Goal: Book appointment/travel/reservation

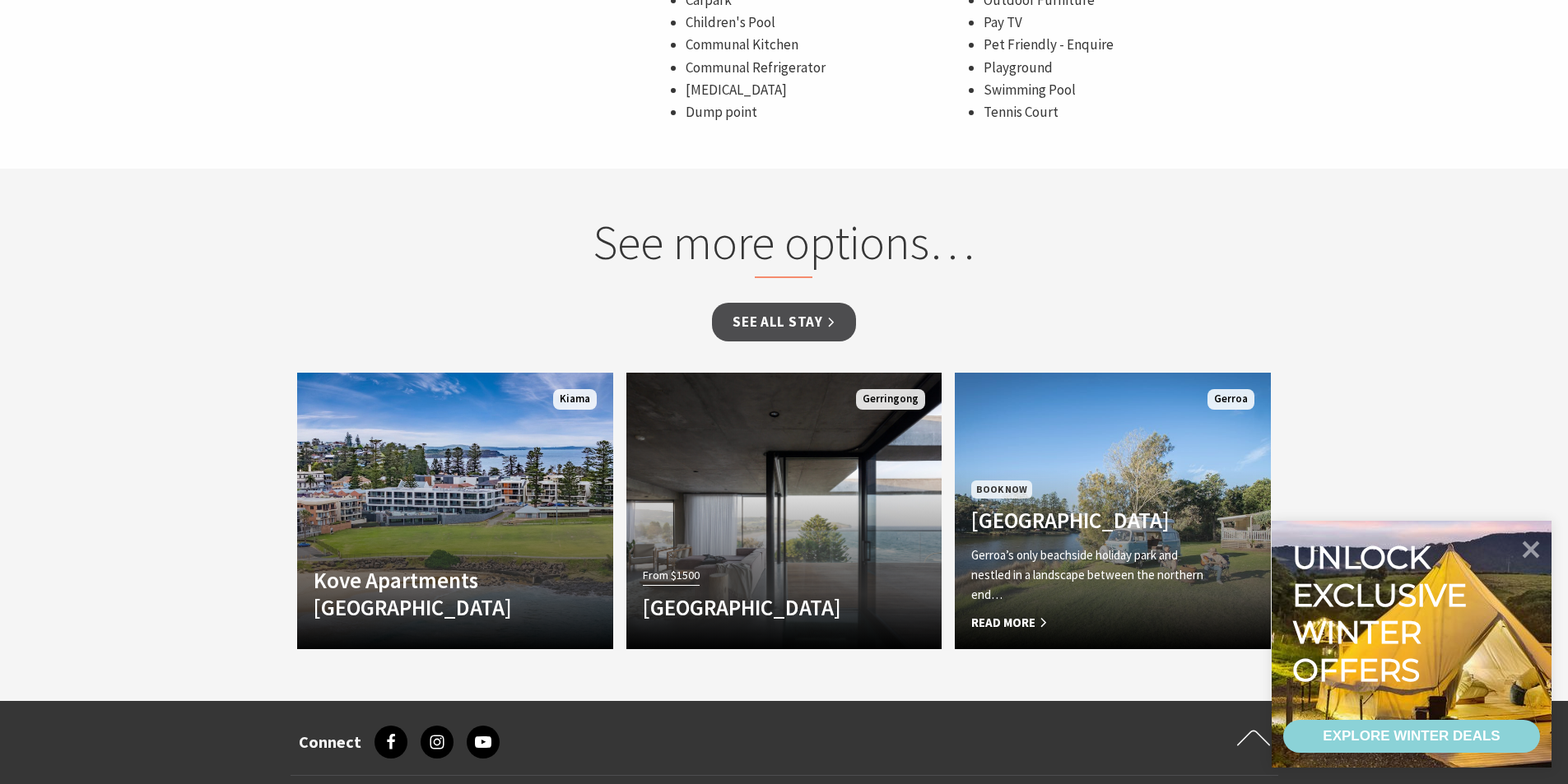
scroll to position [1646, 0]
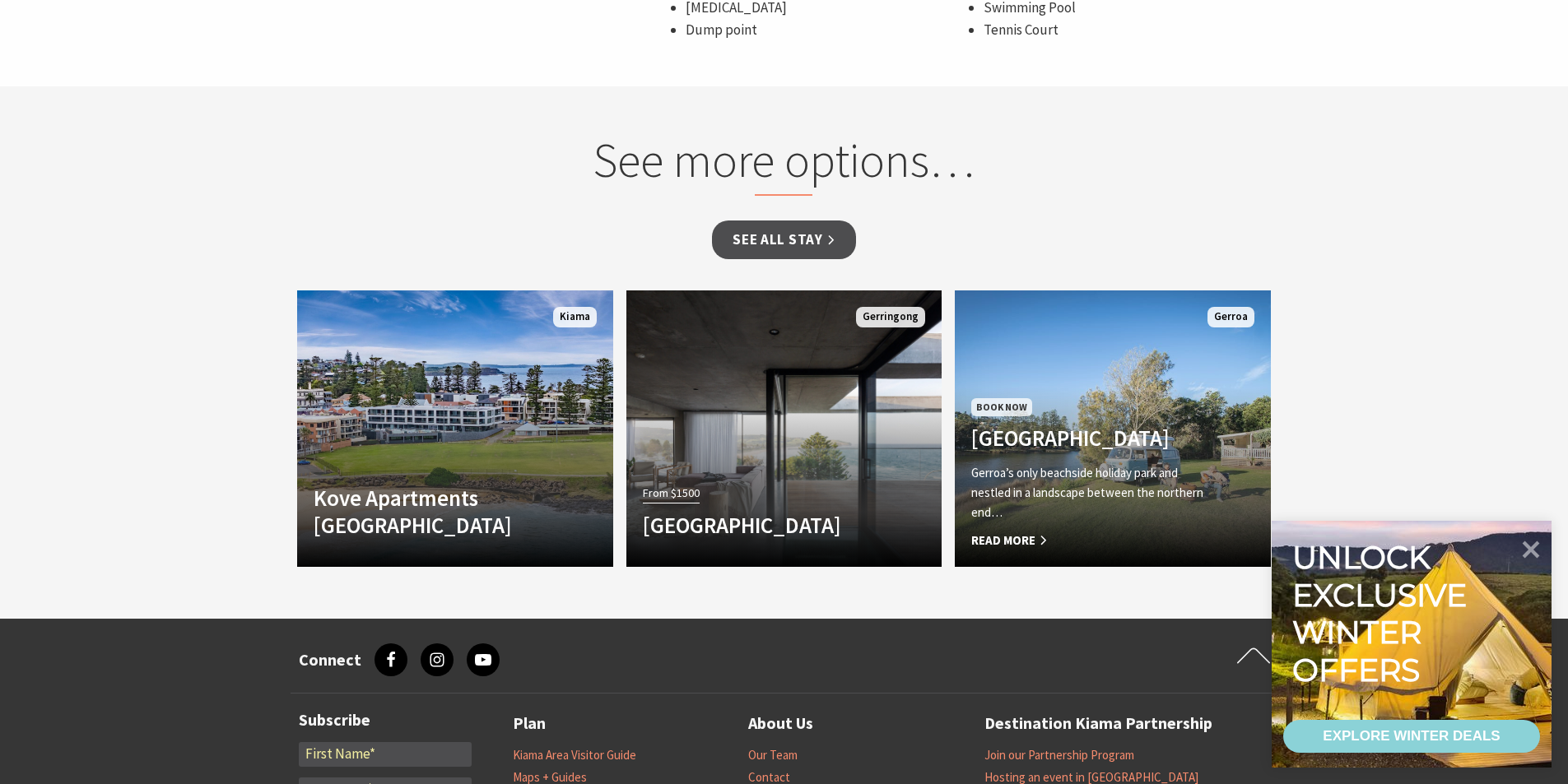
click at [1075, 463] on p "Gerroa’s only beachside holiday park and nestled in a landscape between the nor…" at bounding box center [1089, 493] width 235 height 59
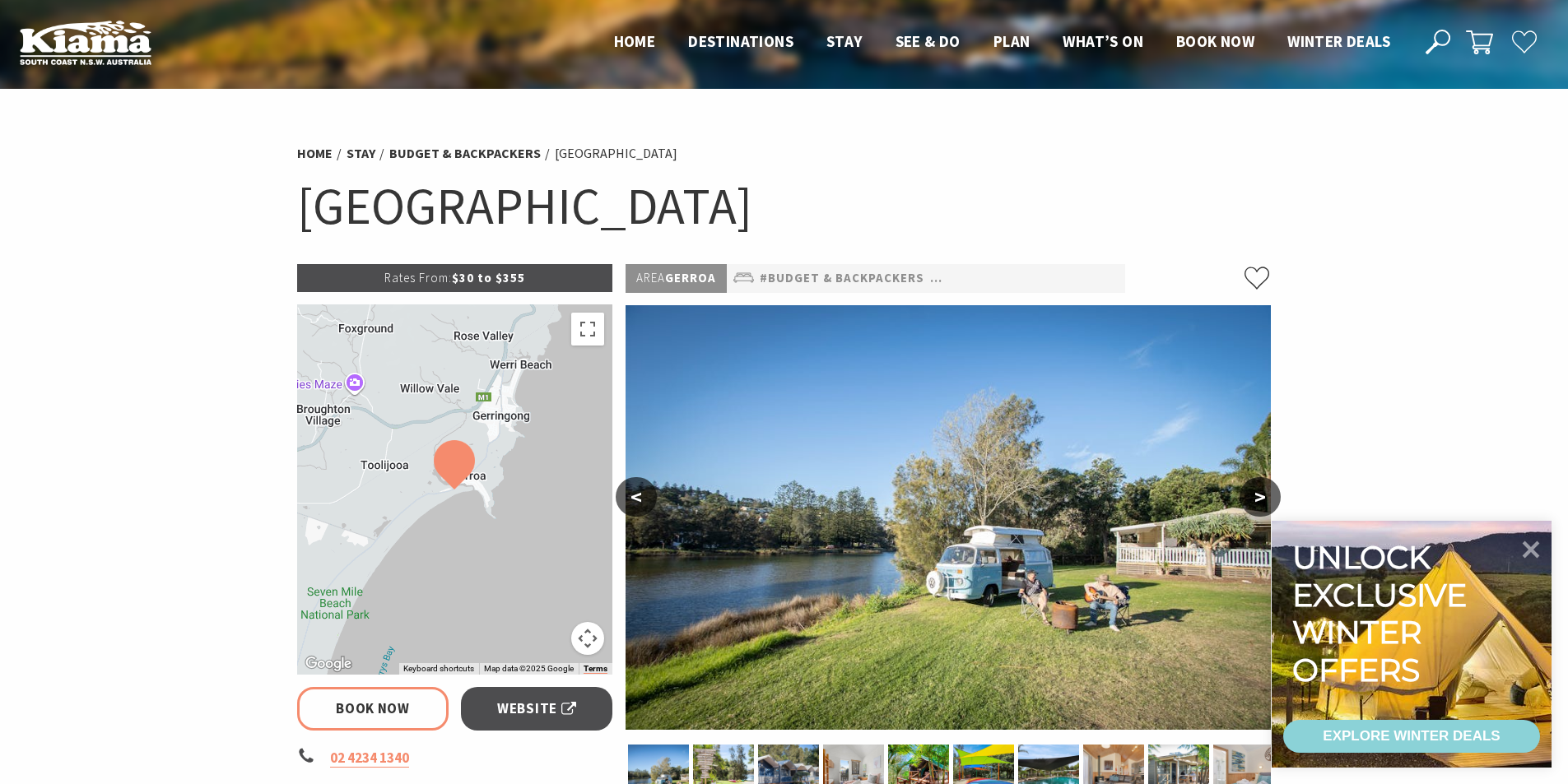
select select "3"
select select "2"
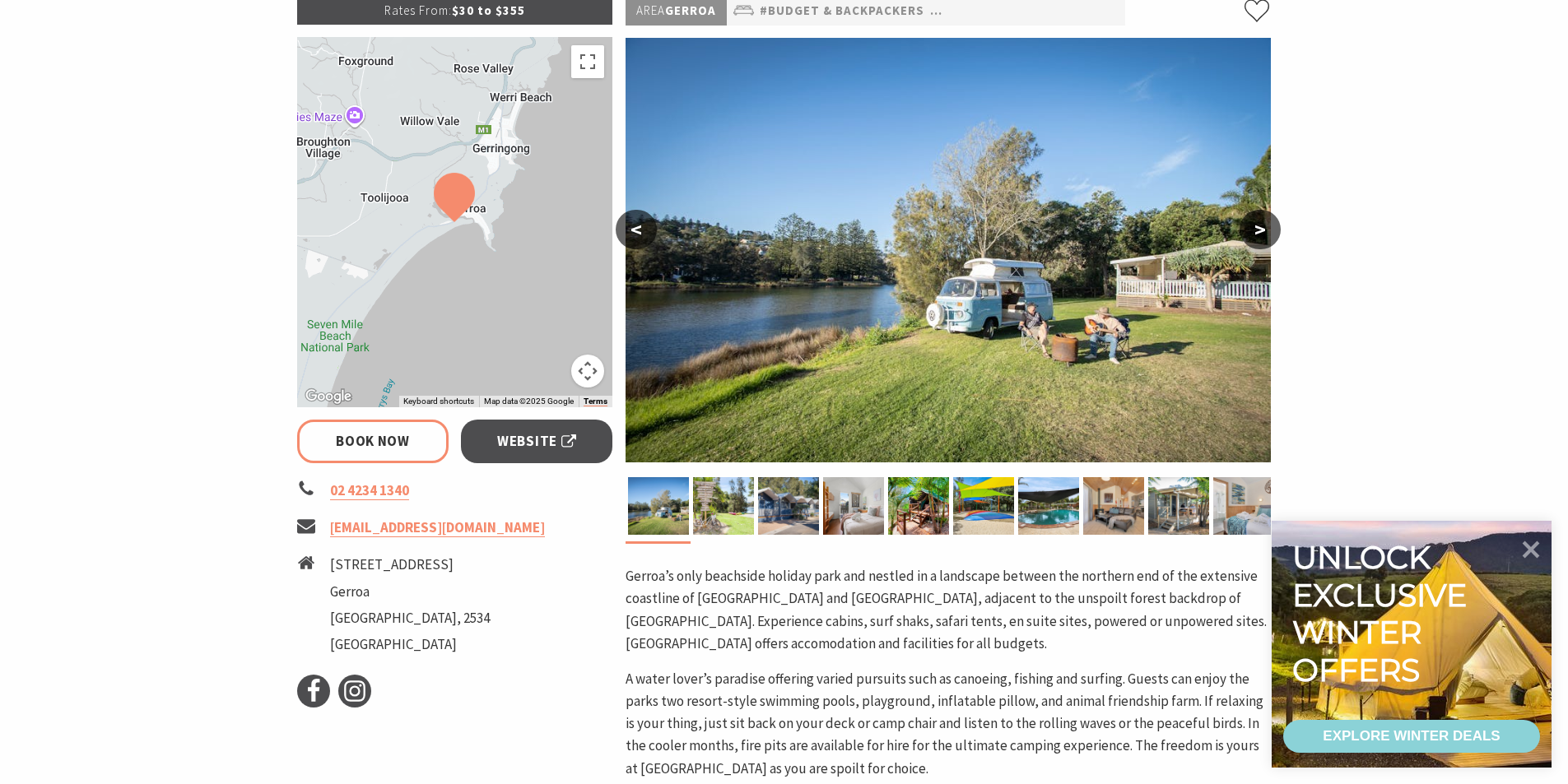
scroll to position [247, 0]
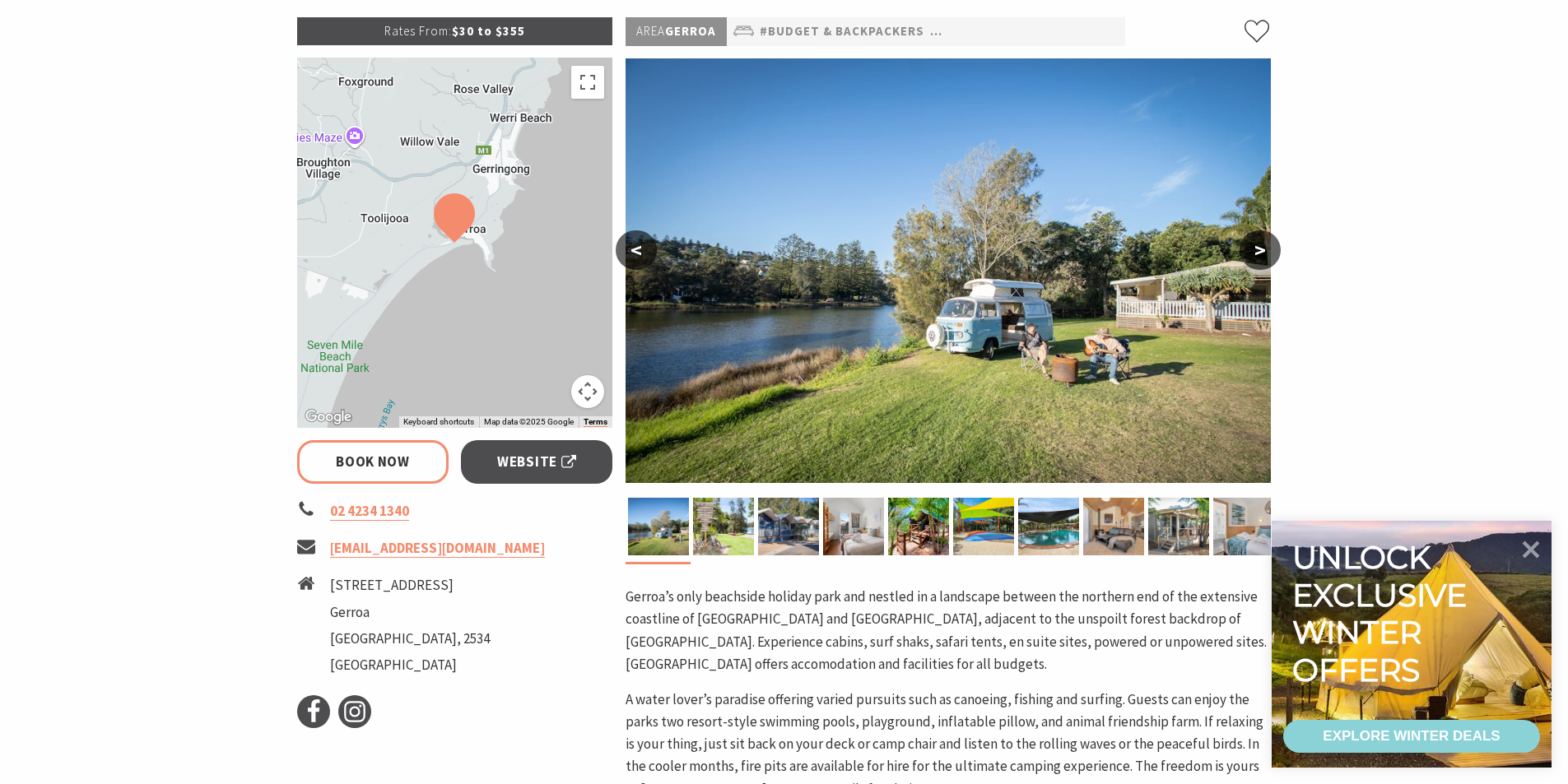
click at [522, 461] on span "Website" at bounding box center [536, 461] width 79 height 22
select select "3"
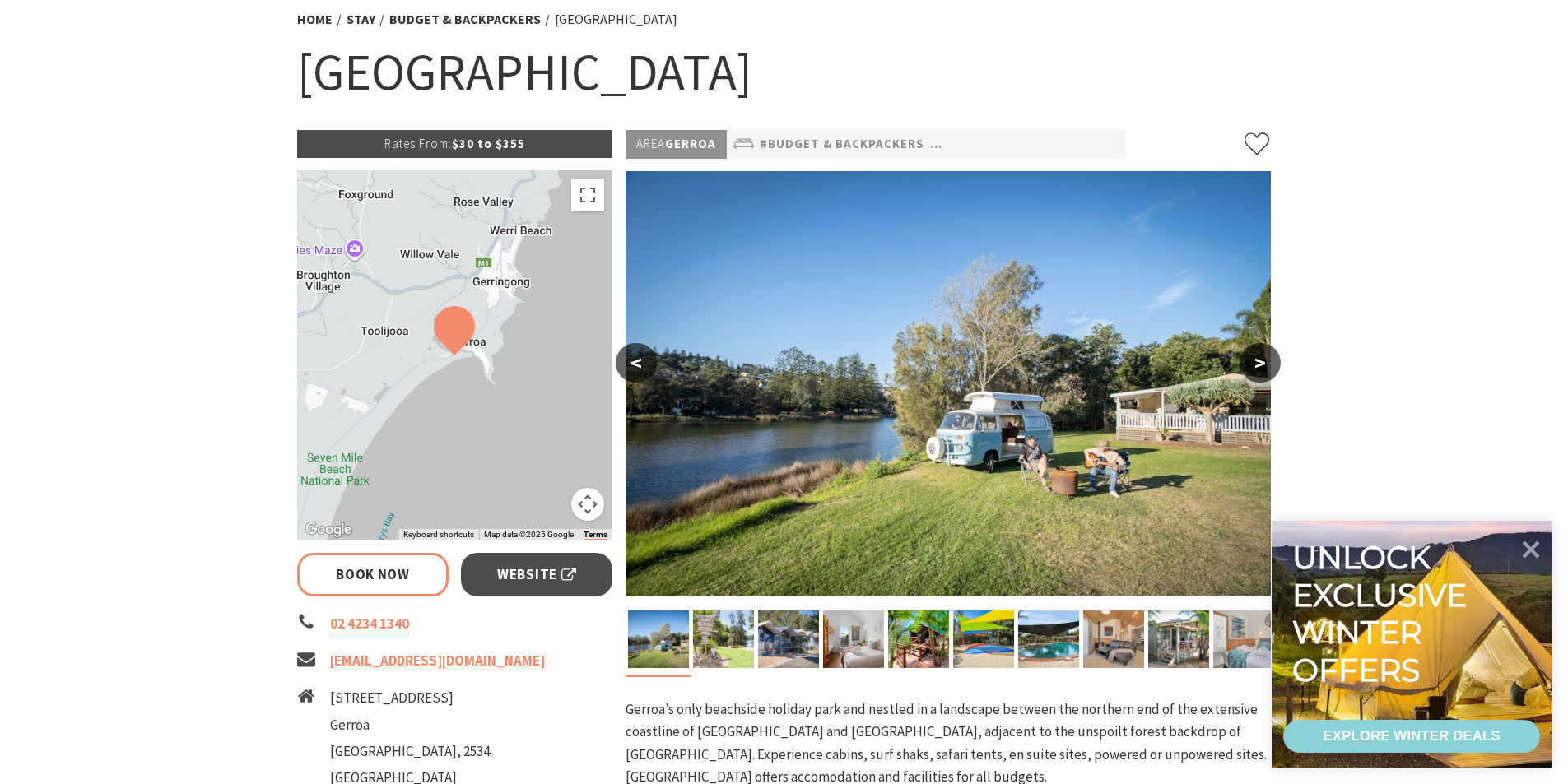
scroll to position [0, 0]
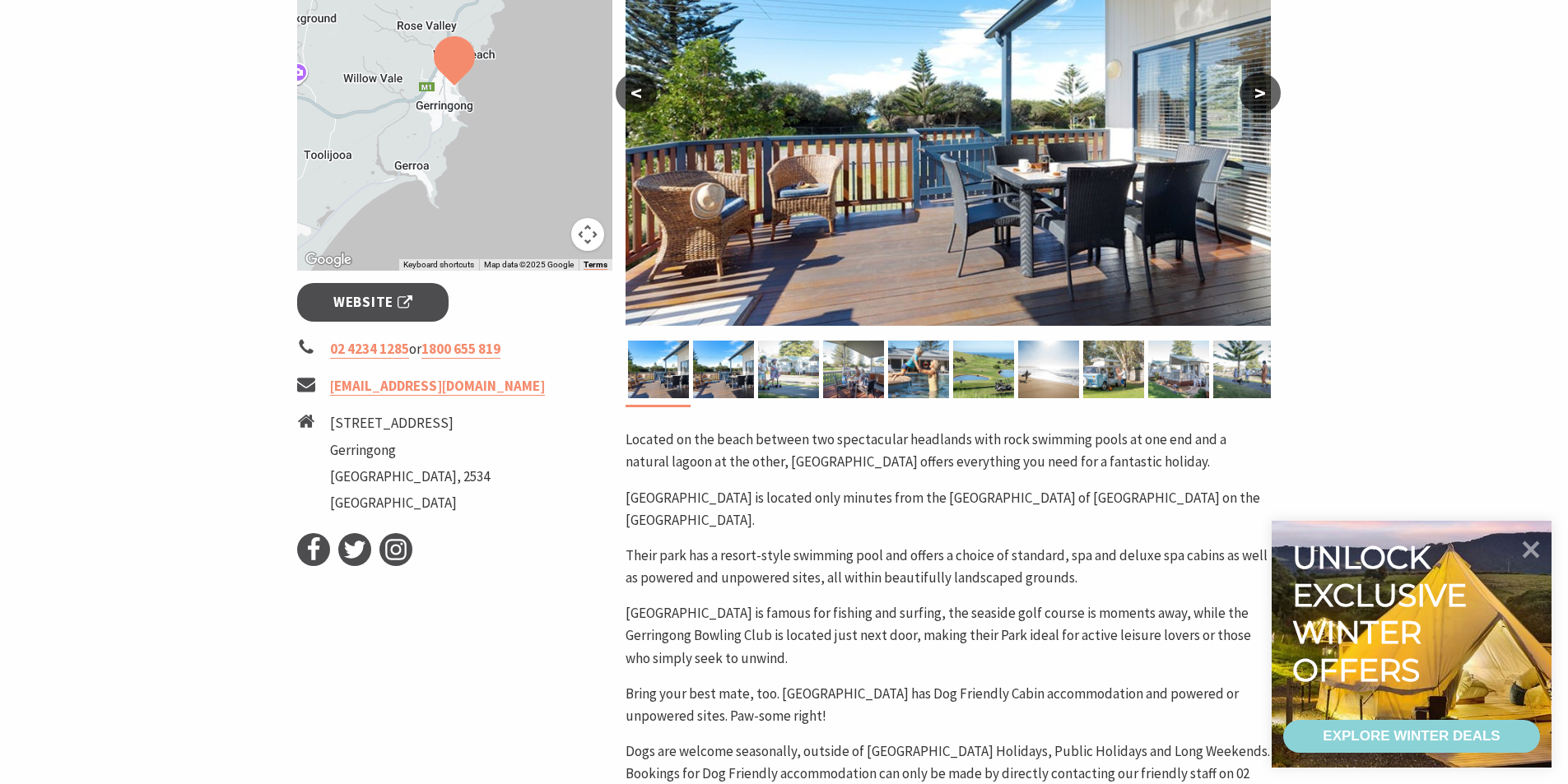
scroll to position [329, 0]
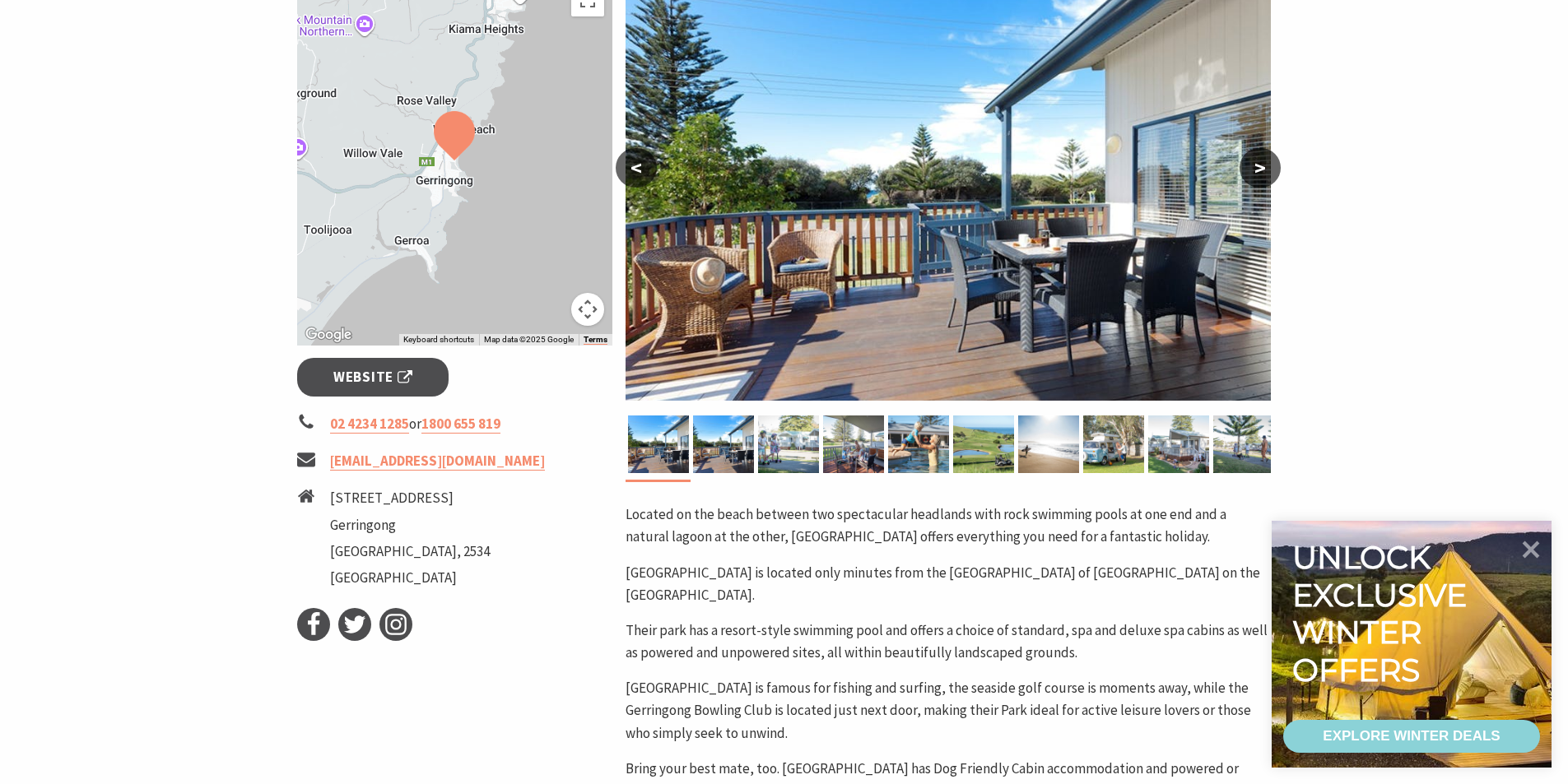
click at [384, 373] on span "Website" at bounding box center [372, 377] width 79 height 22
click at [388, 381] on span "Website" at bounding box center [372, 377] width 79 height 22
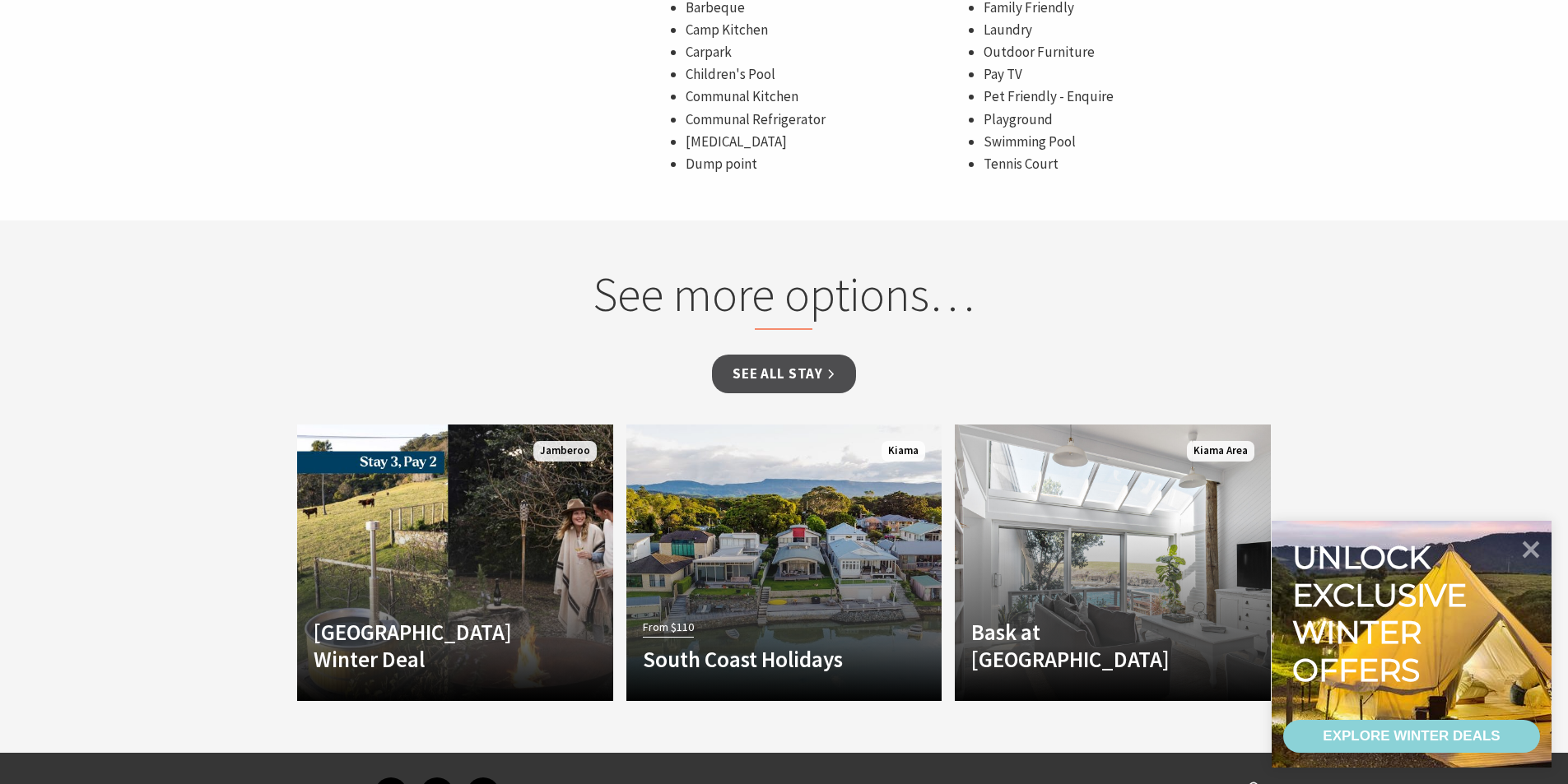
scroll to position [1646, 0]
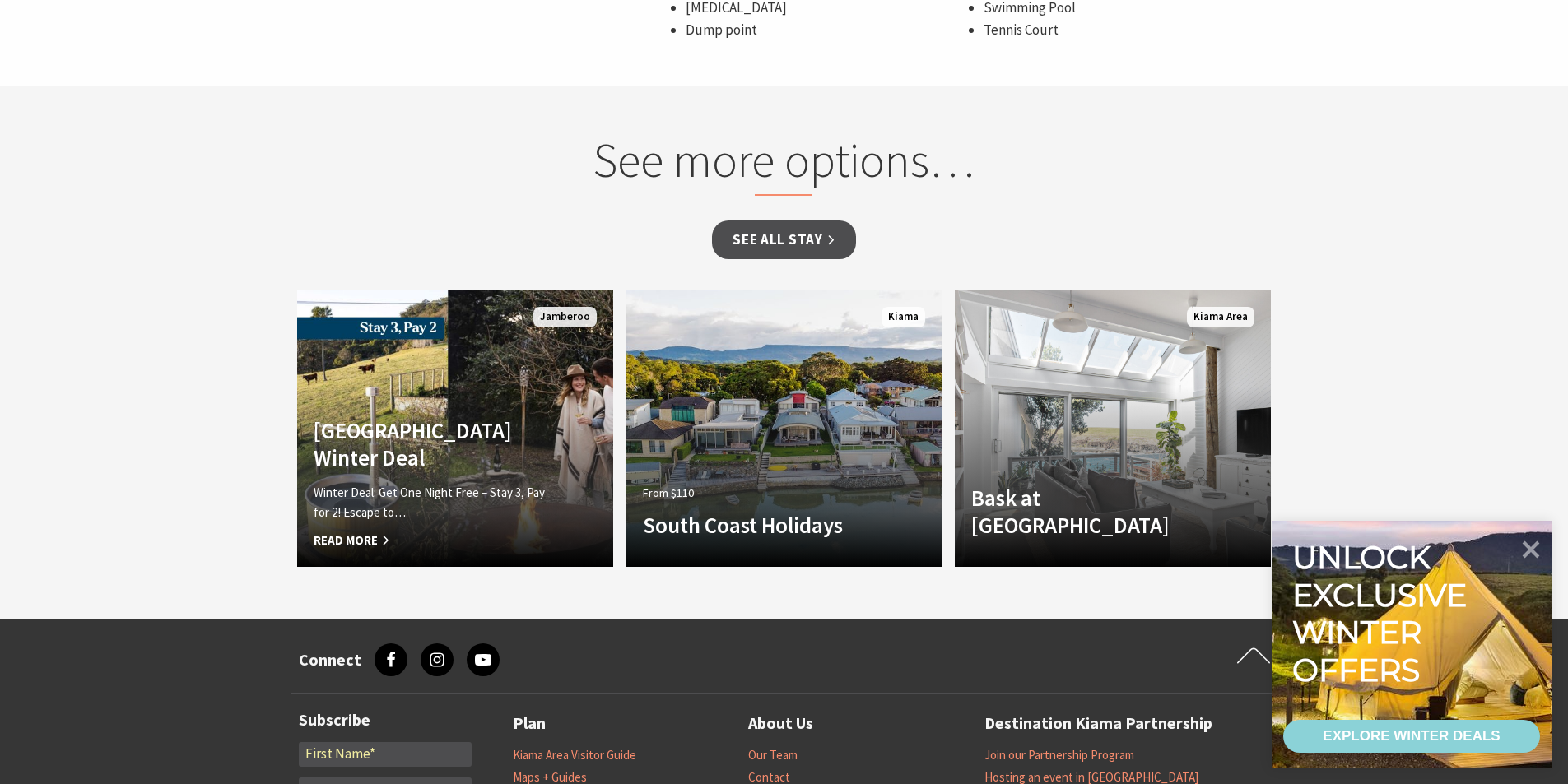
click at [383, 378] on link "Another Image Used Jamberoo Valley Farm Winter Deal Winter Deal: Get One Night …" at bounding box center [455, 428] width 316 height 276
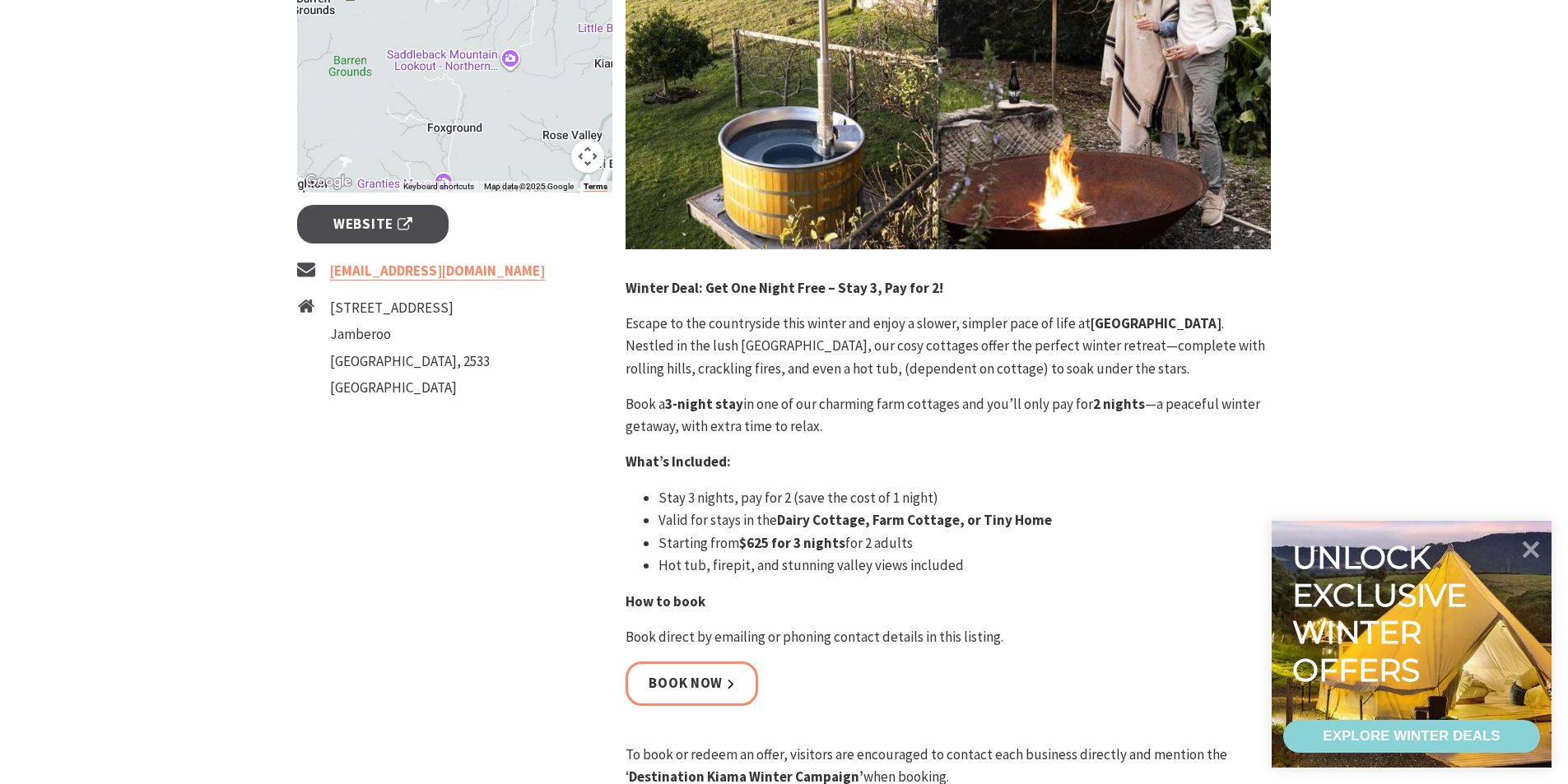
scroll to position [576, 0]
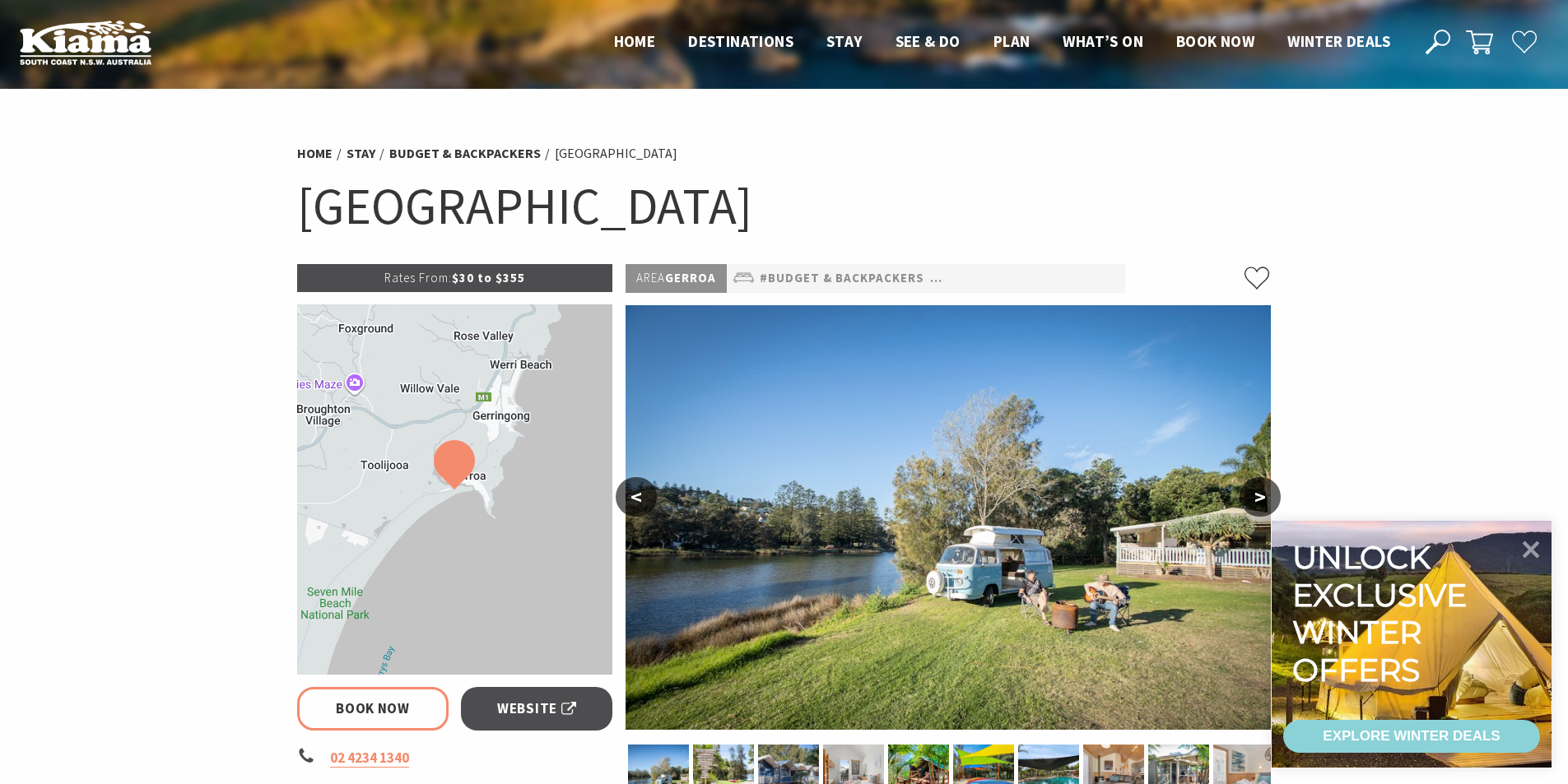
select select "3"
select select "2"
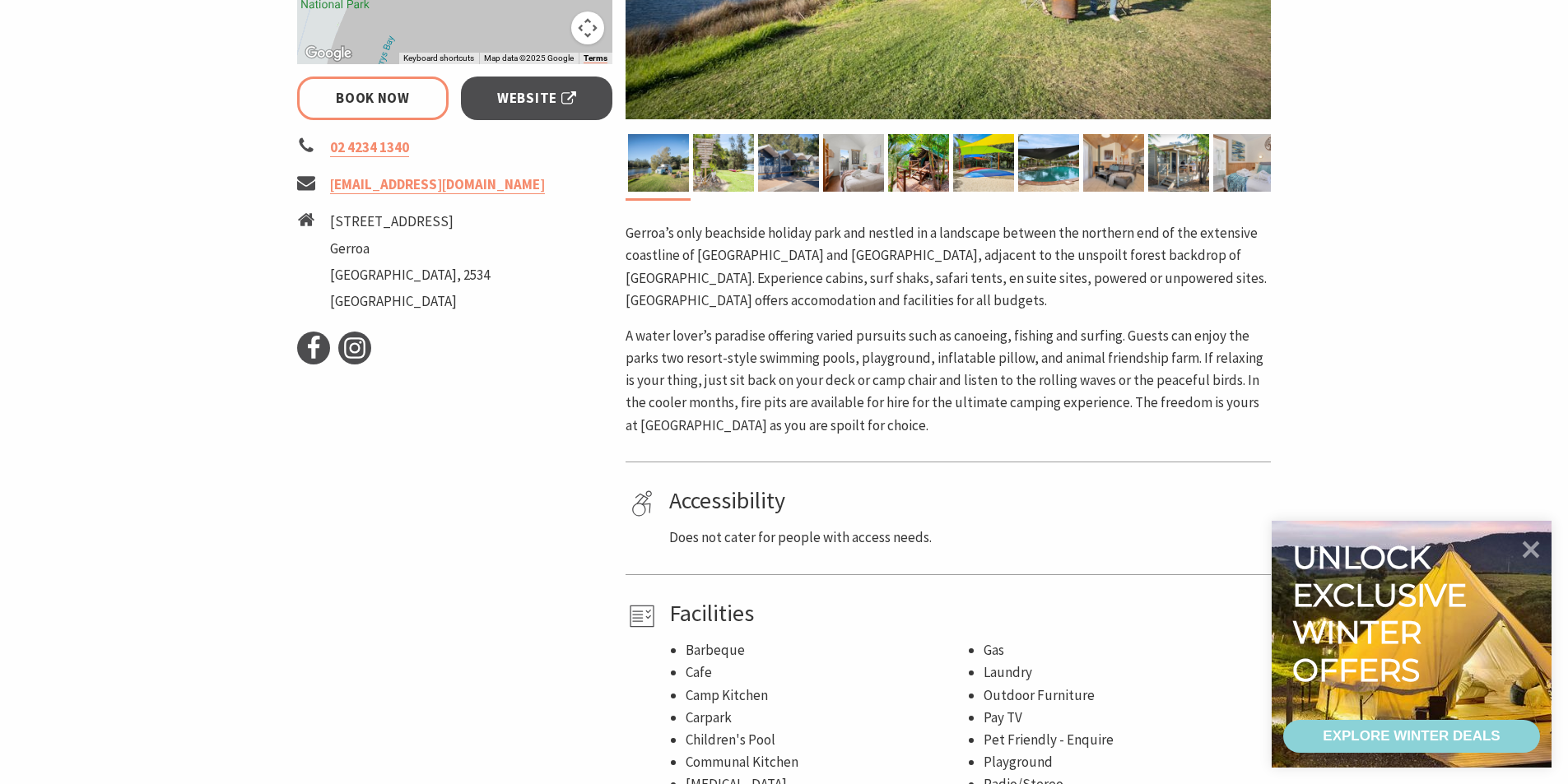
scroll to position [329, 0]
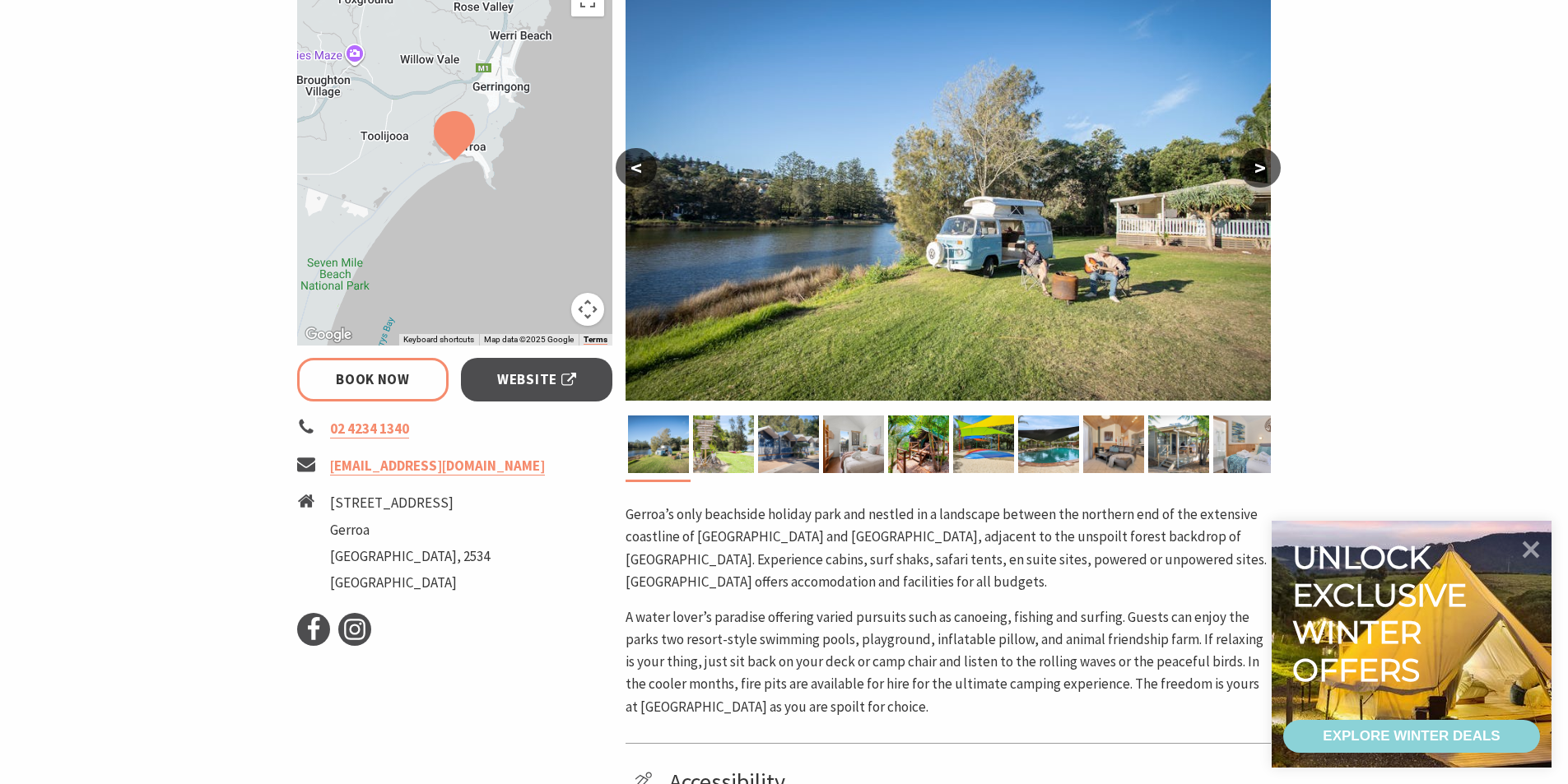
click at [527, 383] on span "Website" at bounding box center [536, 380] width 79 height 22
click at [400, 384] on link "Book Now" at bounding box center [373, 380] width 152 height 44
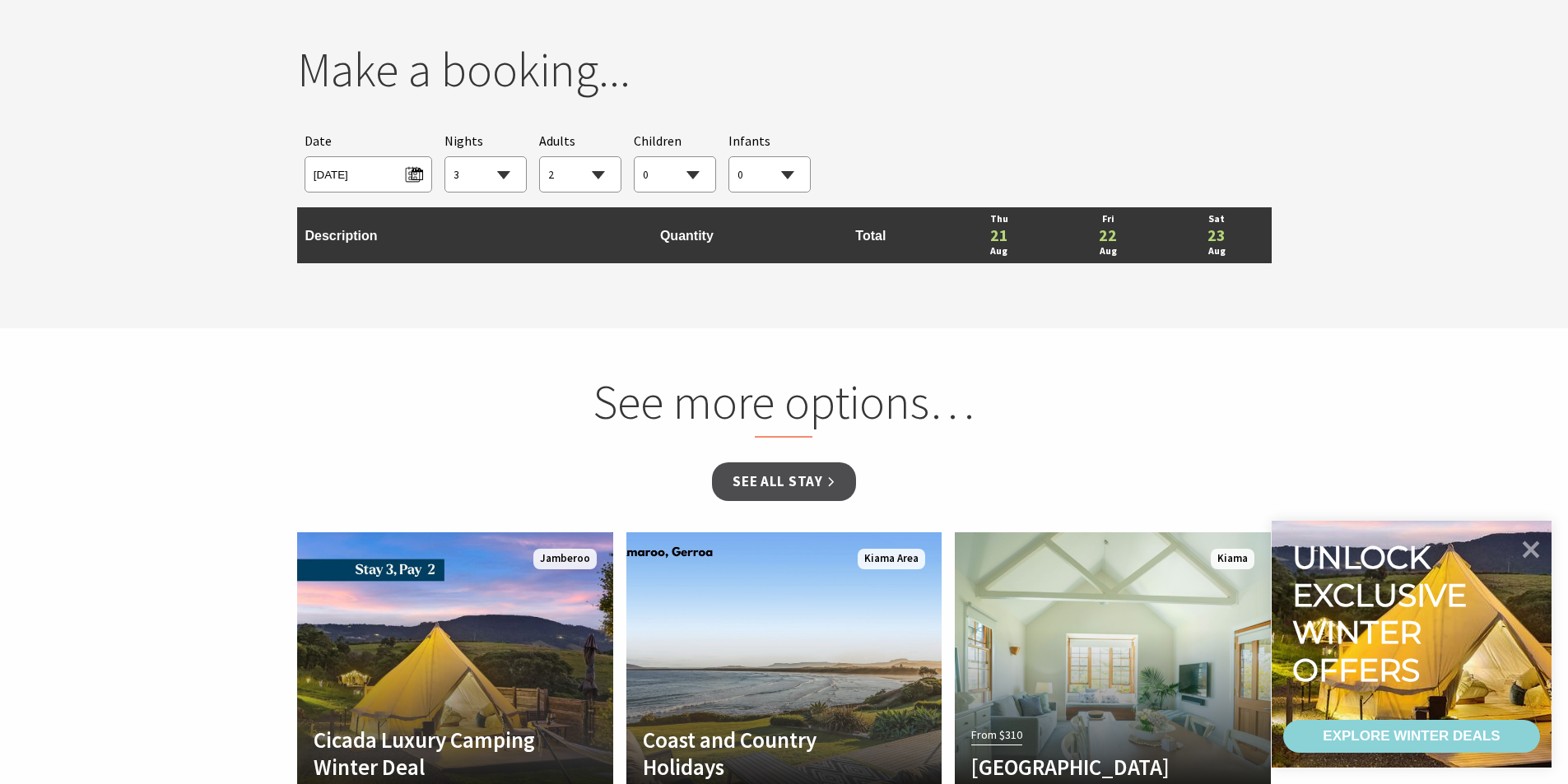
scroll to position [1541, 0]
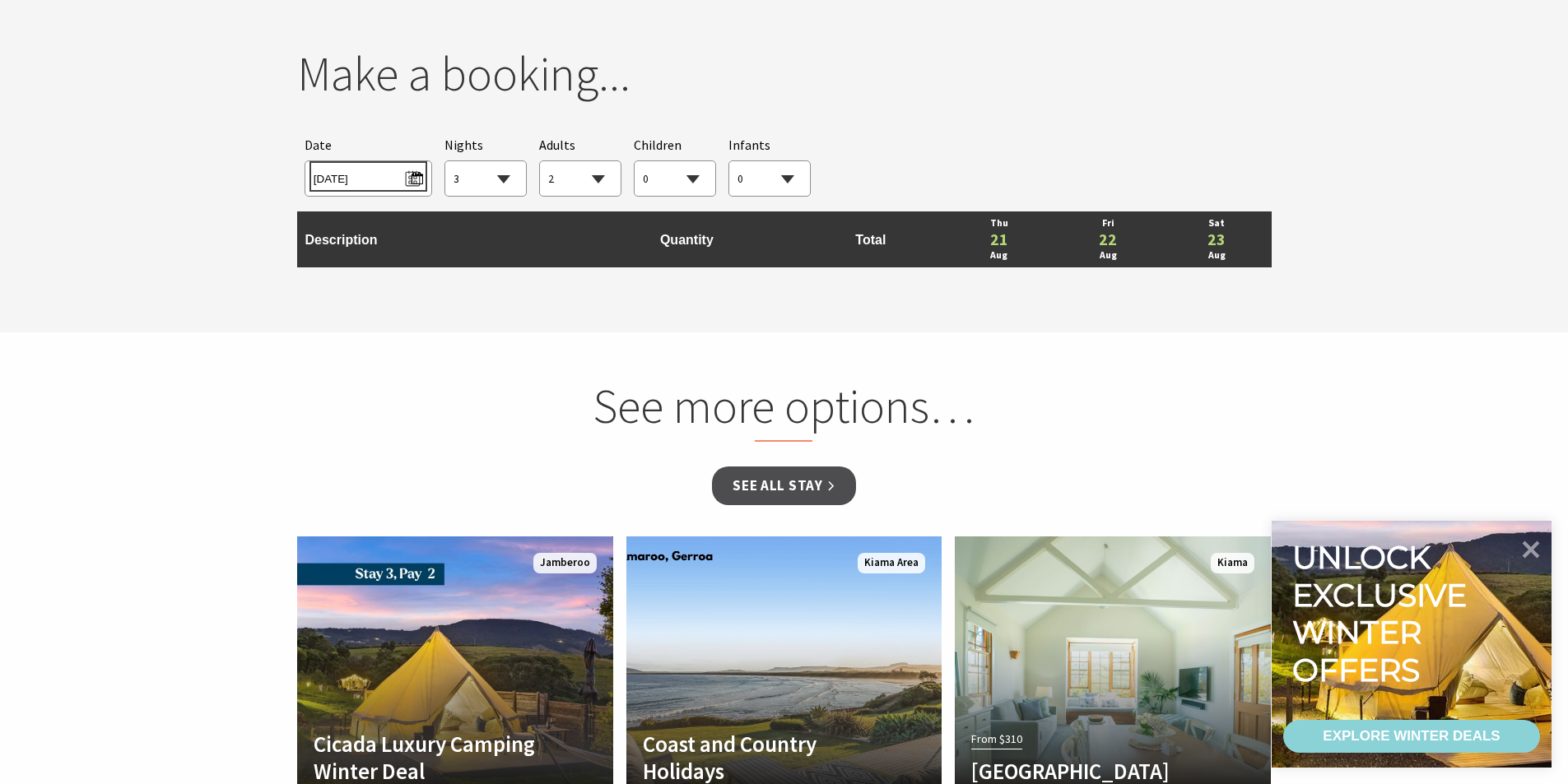
click at [420, 179] on span "Thu 21/08/2025" at bounding box center [367, 176] width 109 height 22
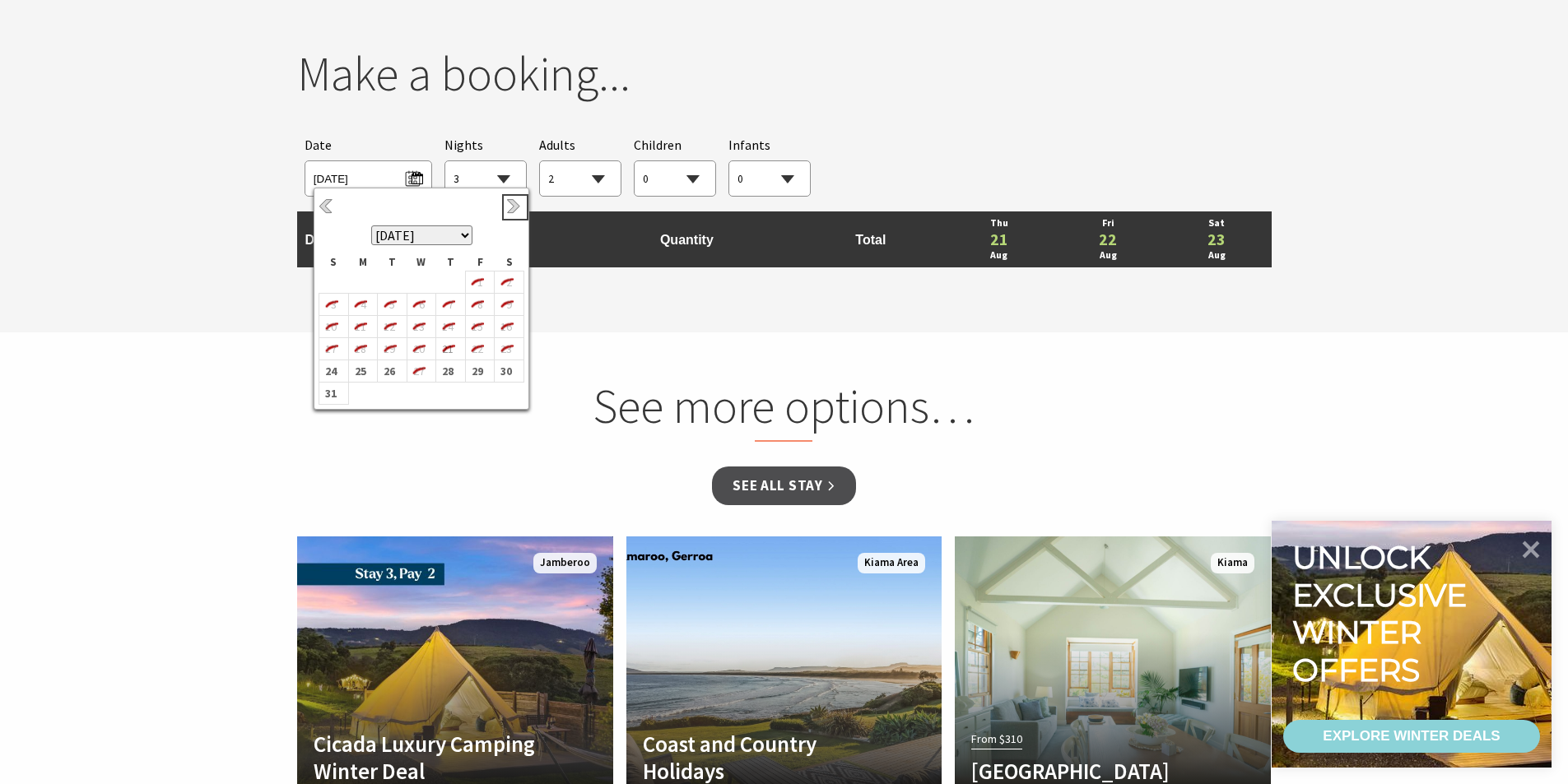
click at [511, 208] on link "Next" at bounding box center [514, 207] width 18 height 18
click at [472, 336] on b "19" at bounding box center [476, 336] width 22 height 22
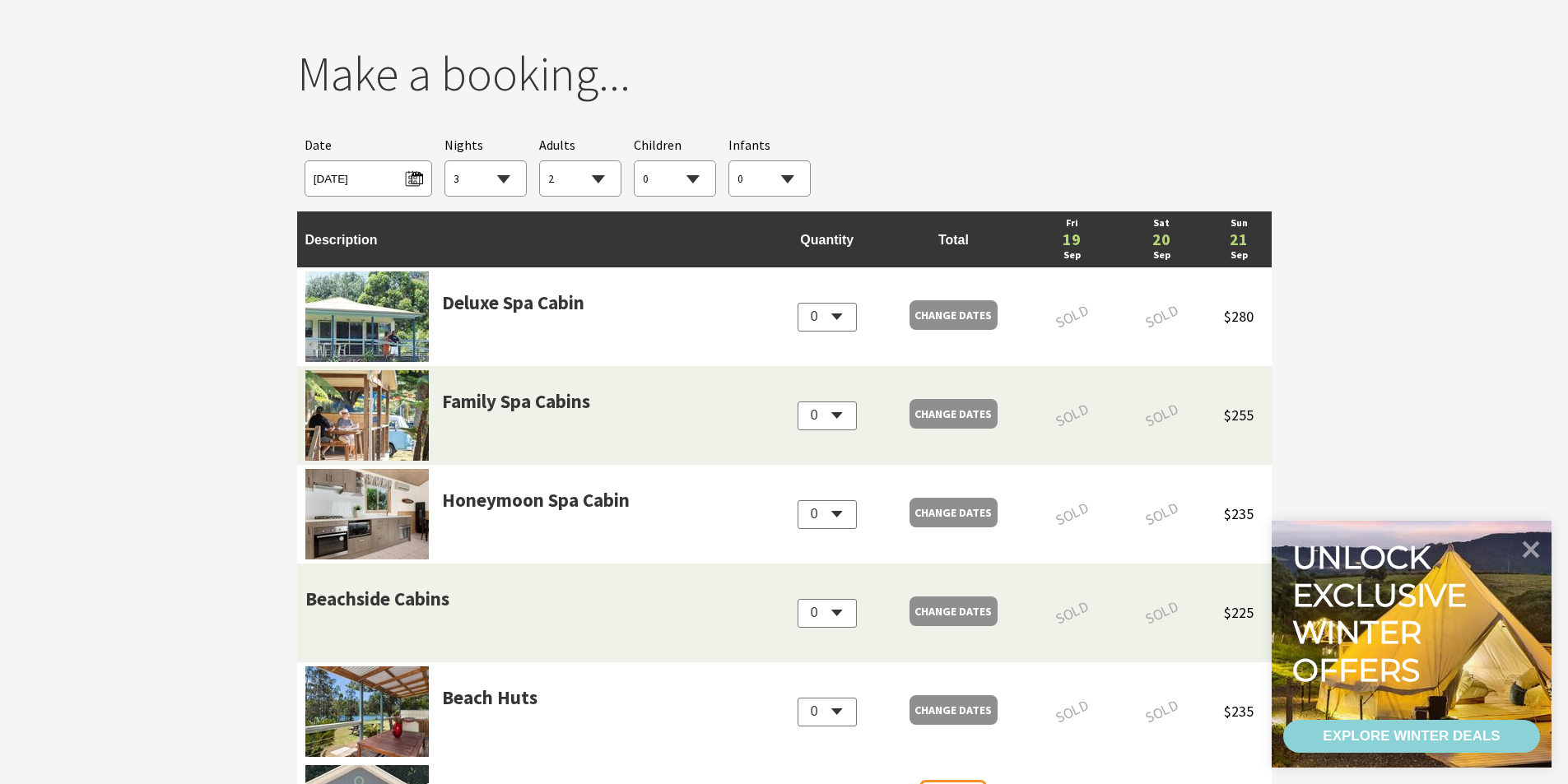
click at [505, 178] on select "1 2 3 4 5 6 7 8 9 10 11 12 13 14 15 16 17 18 19 20 21 22 23 24 25 26 27 28 29 30" at bounding box center [485, 179] width 81 height 36
select select "2"
click at [445, 161] on select "1 2 3 4 5 6 7 8 9 10 11 12 13 14 15 16 17 18 19 20 21 22 23 24 25 26 27 28 29 30" at bounding box center [485, 179] width 81 height 36
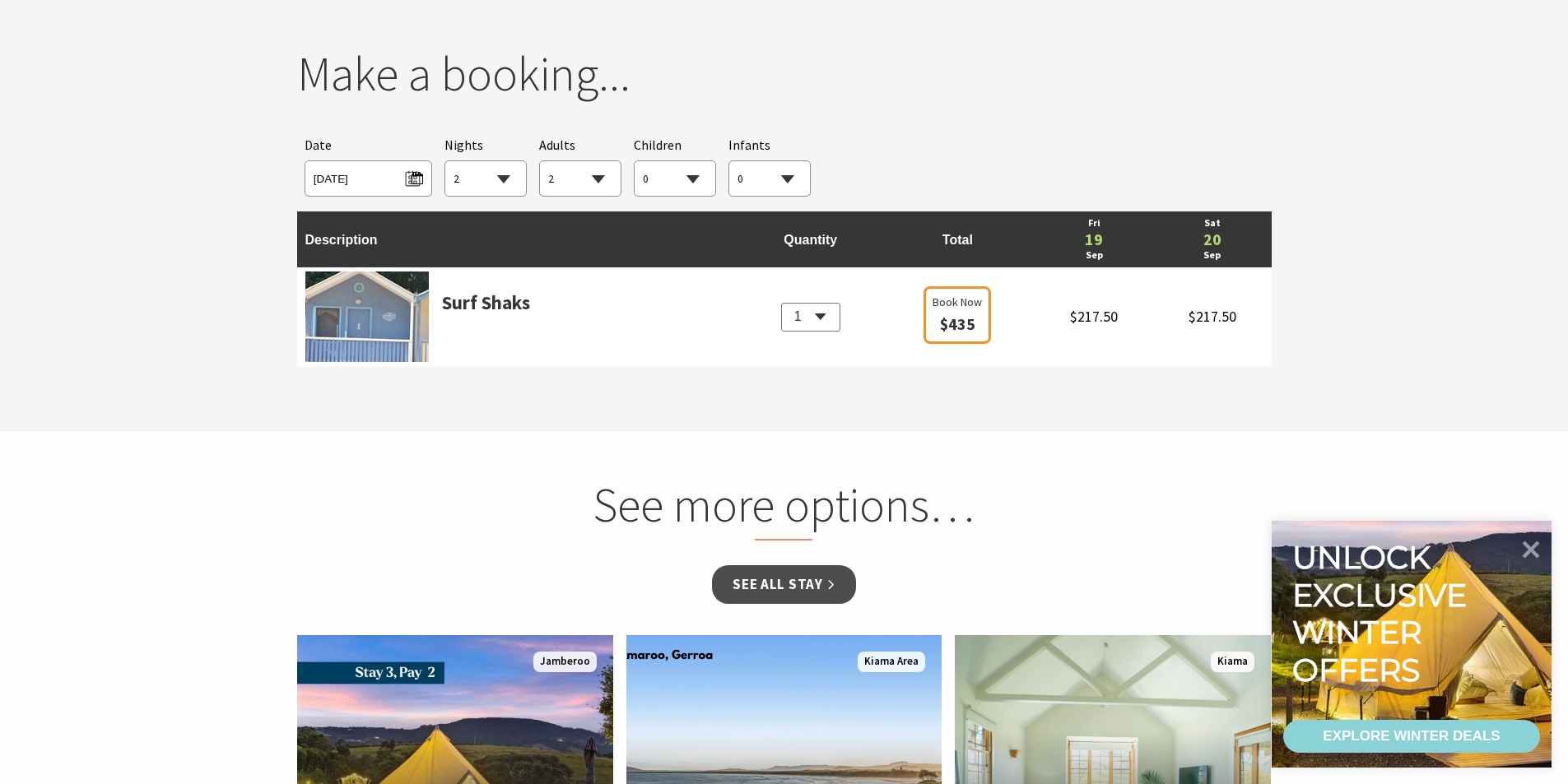
click at [607, 180] on select "0 1 2 3 4 5 6 7 8 9 10 11 12 13 14 15 16 17 18 19 20 21 22 23 24 25 26 27 28 29…" at bounding box center [580, 179] width 81 height 36
select select "3"
click at [540, 161] on select "0 1 2 3 4 5 6 7 8 9 10 11 12 13 14 15 16 17 18 19 20 21 22 23 24 25 26 27 28 29…" at bounding box center [580, 179] width 81 height 36
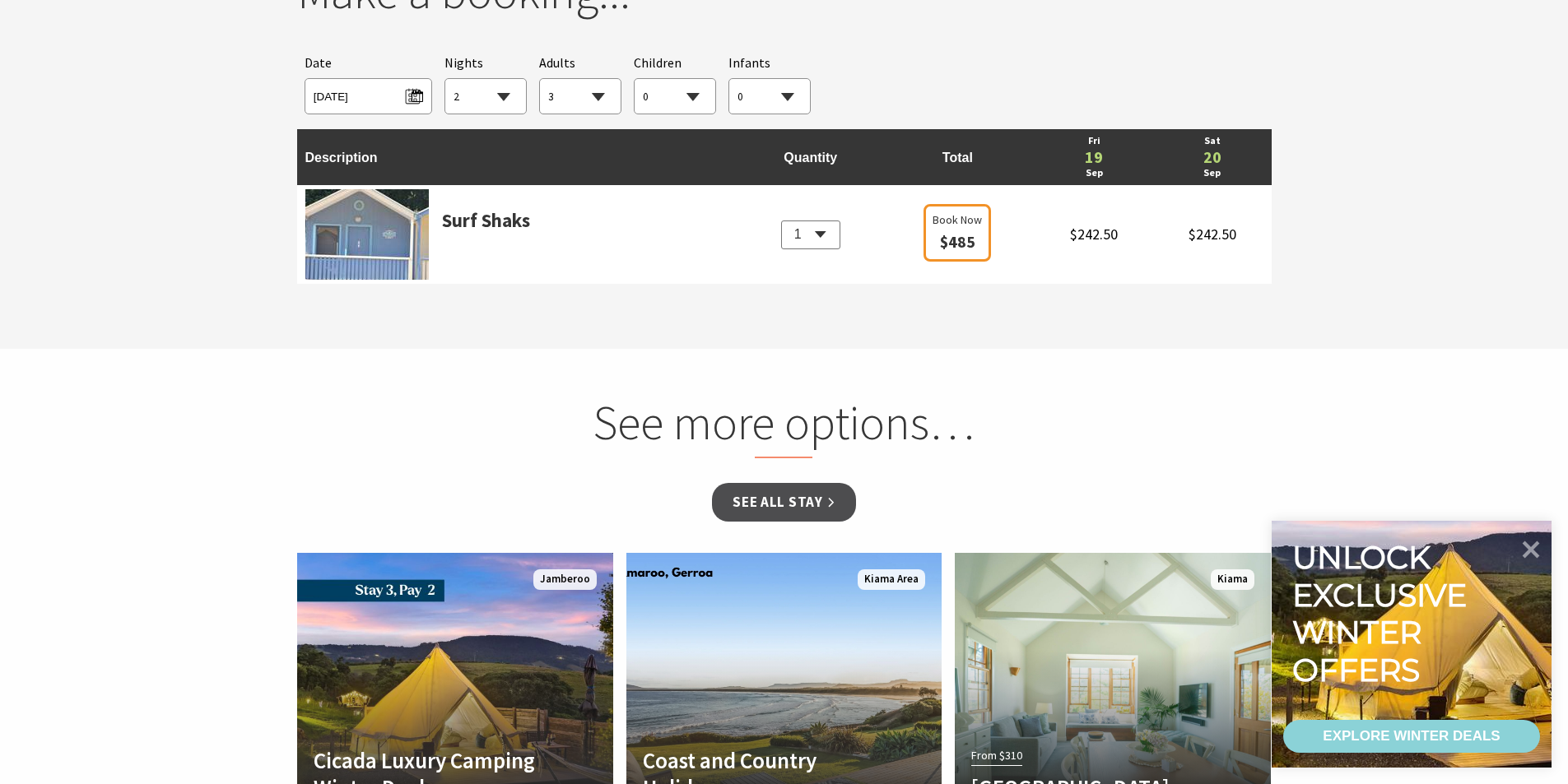
scroll to position [1788, 0]
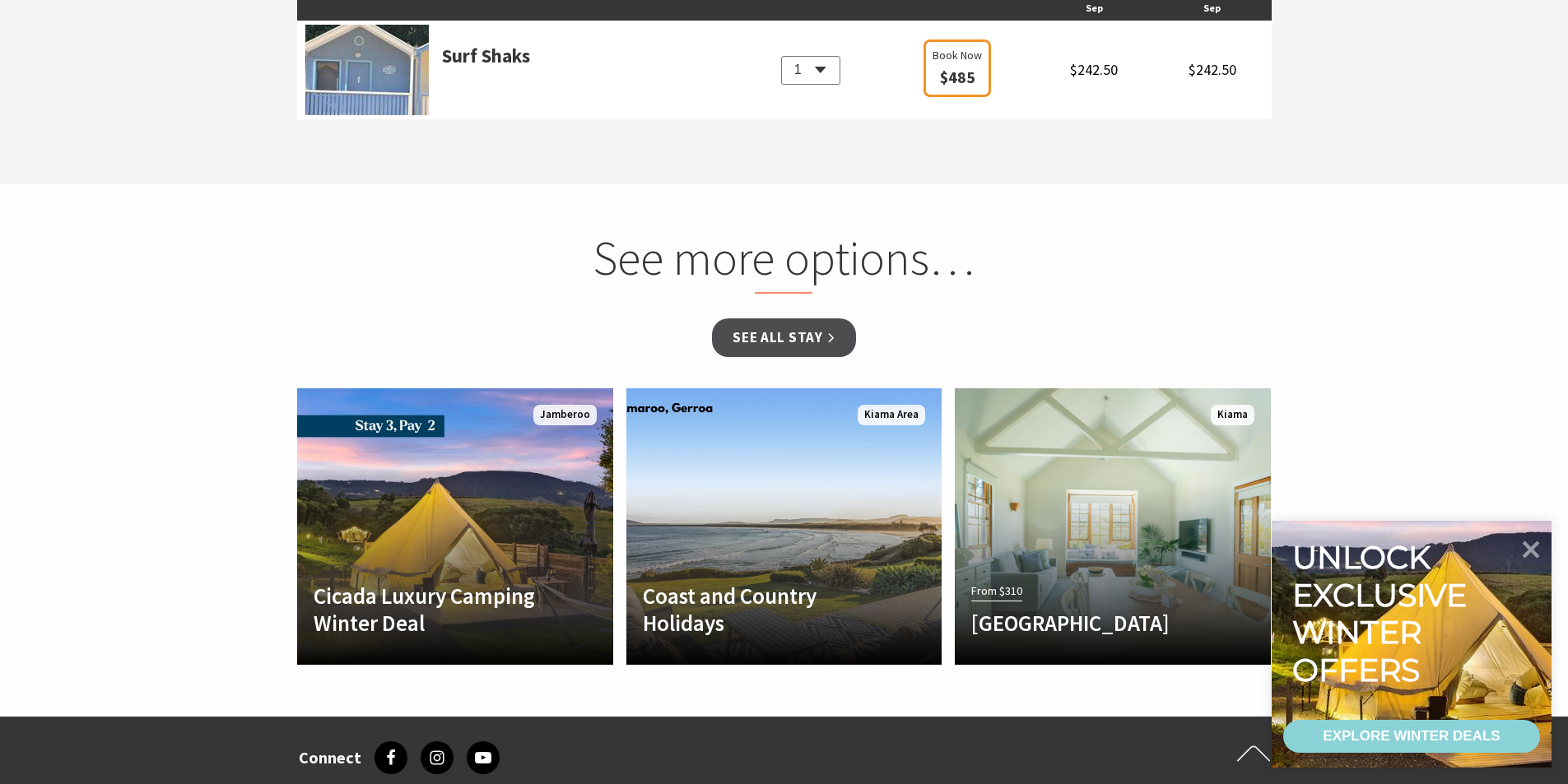
click at [771, 336] on link "See all Stay" at bounding box center [783, 338] width 143 height 39
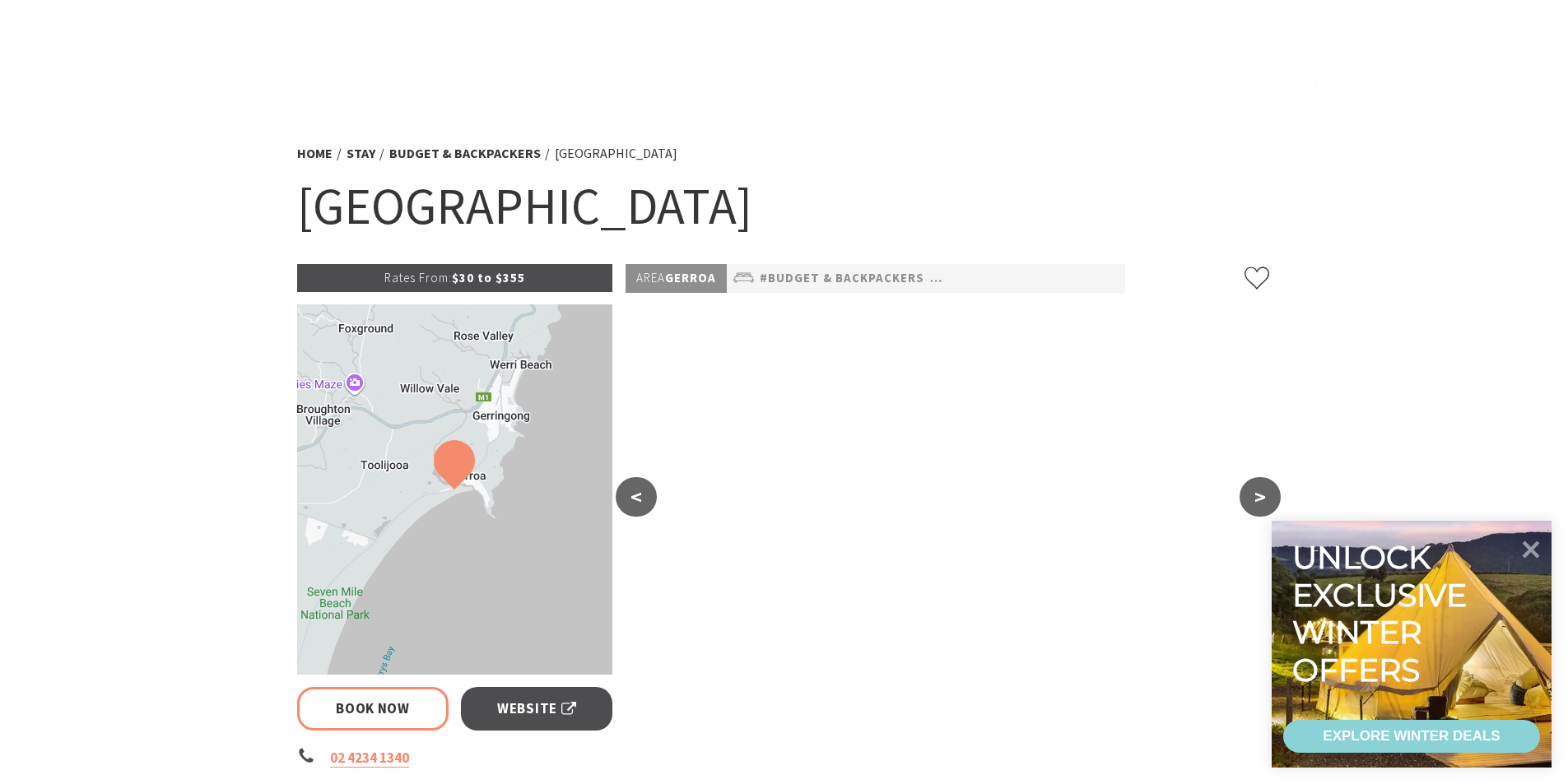
select select "2"
select select "3"
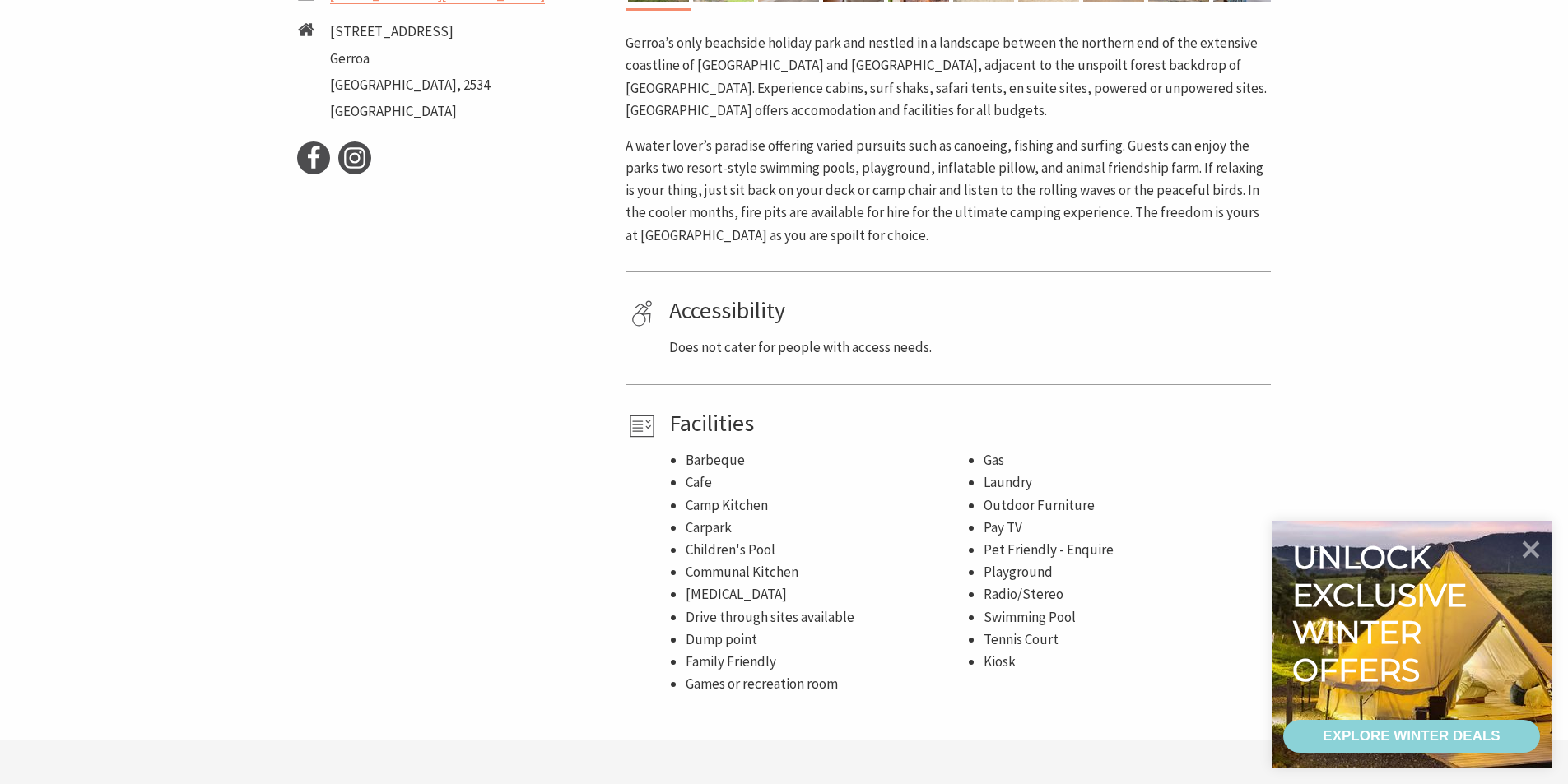
scroll to position [307, 0]
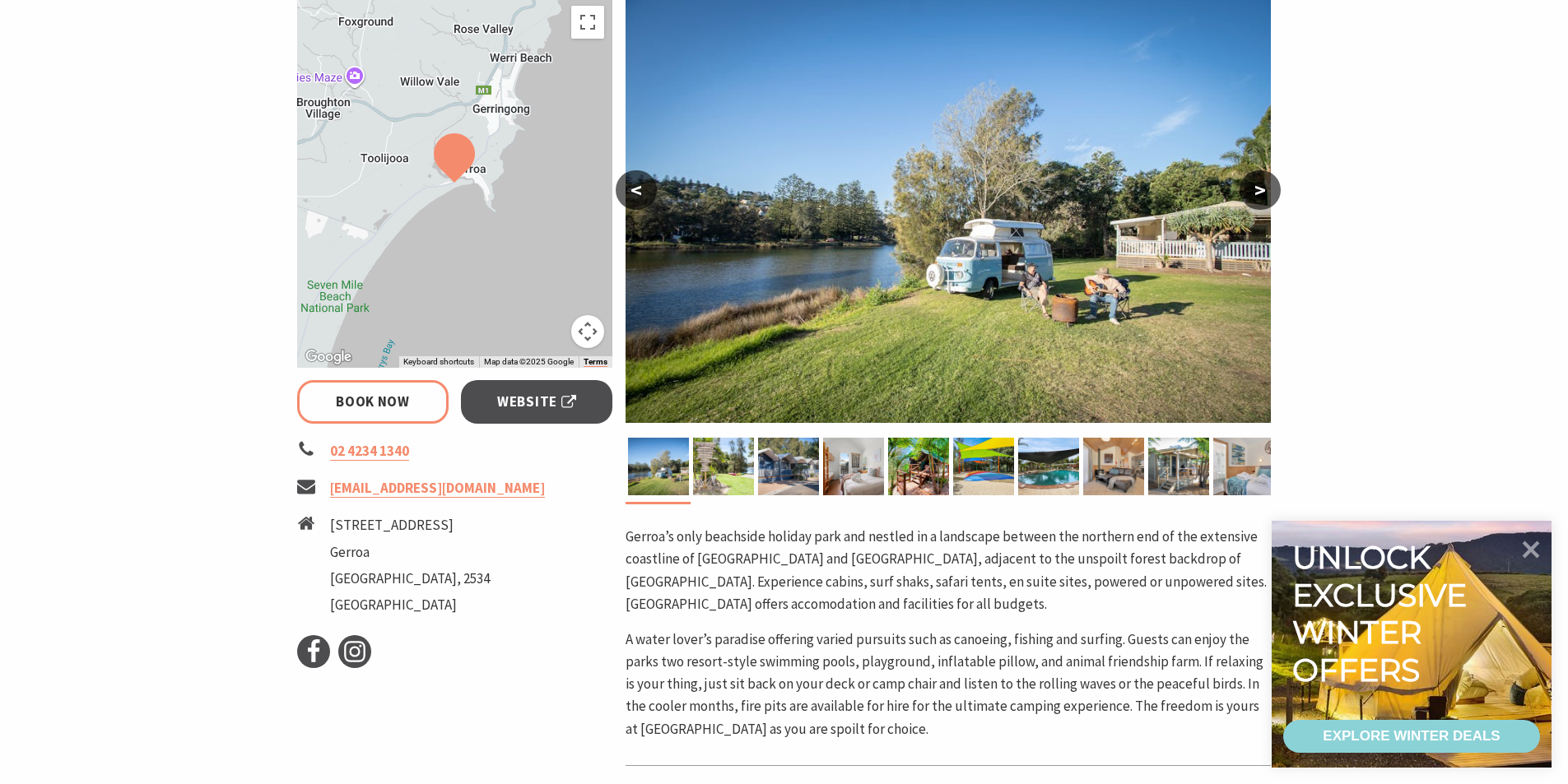
click at [536, 394] on span "Website" at bounding box center [536, 401] width 79 height 22
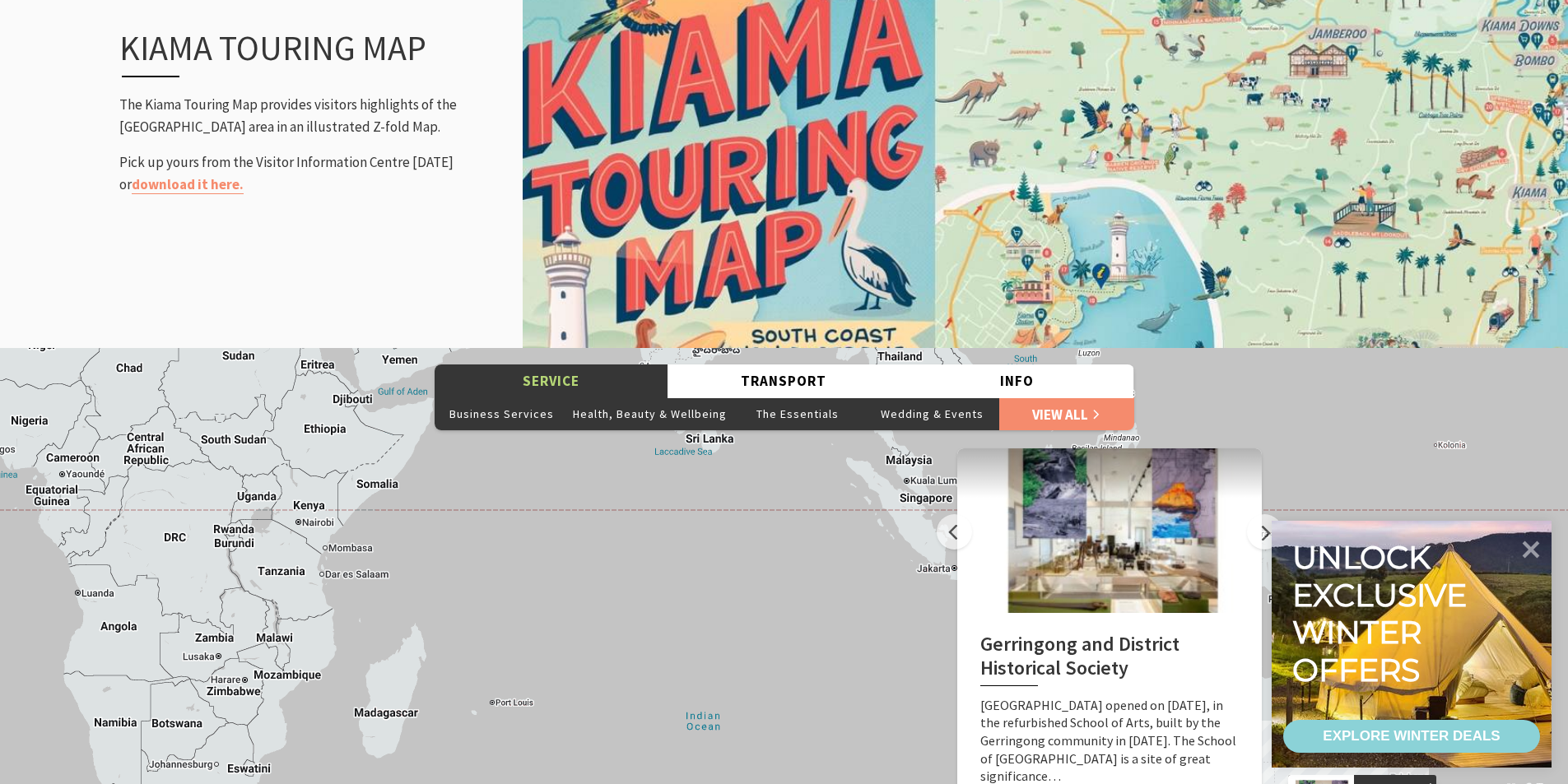
scroll to position [2058, 0]
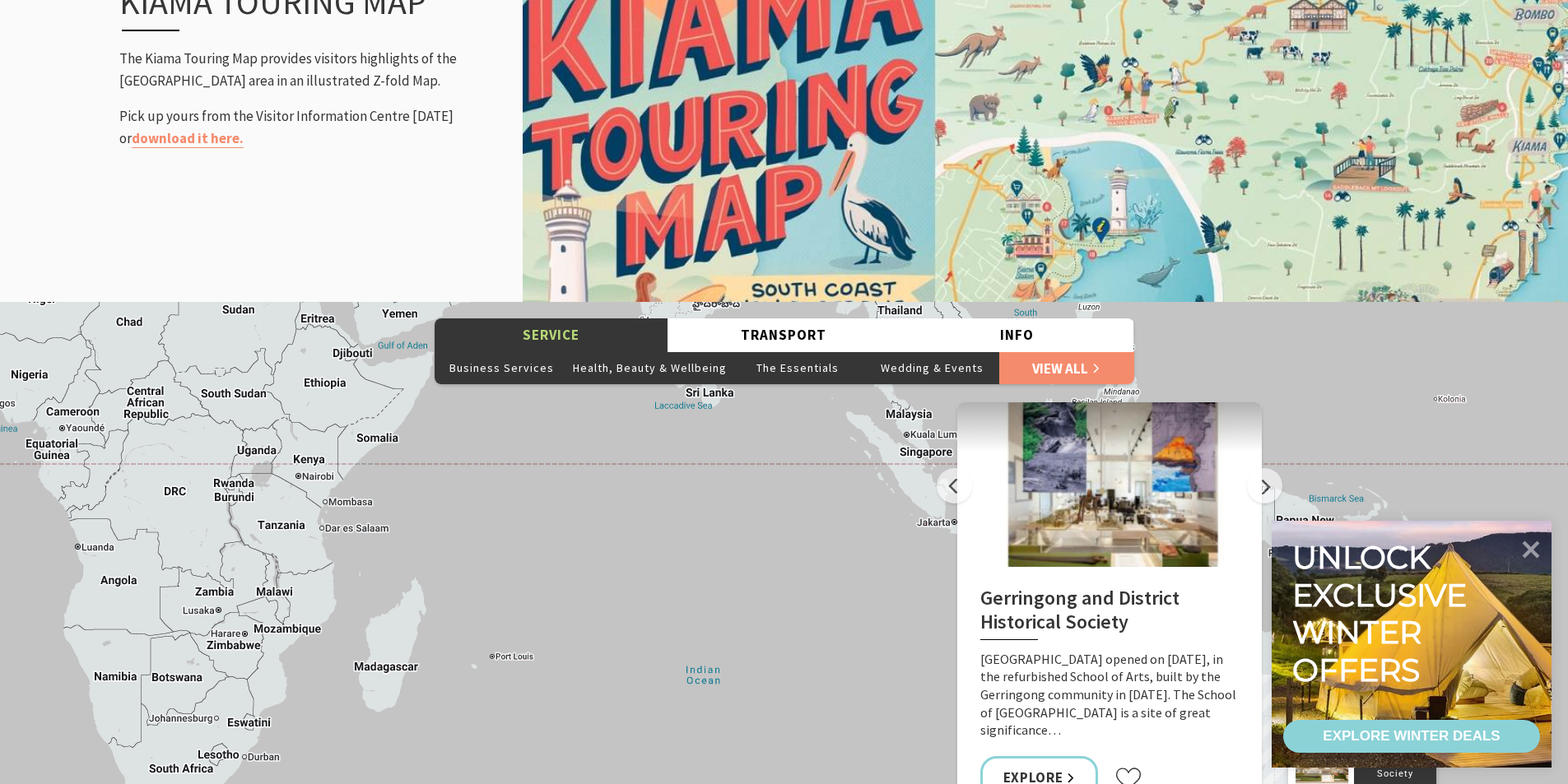
click at [1245, 159] on img at bounding box center [1045, 65] width 1045 height 478
click at [721, 220] on img at bounding box center [1045, 65] width 1045 height 478
click at [173, 141] on link "download it here." at bounding box center [188, 139] width 112 height 19
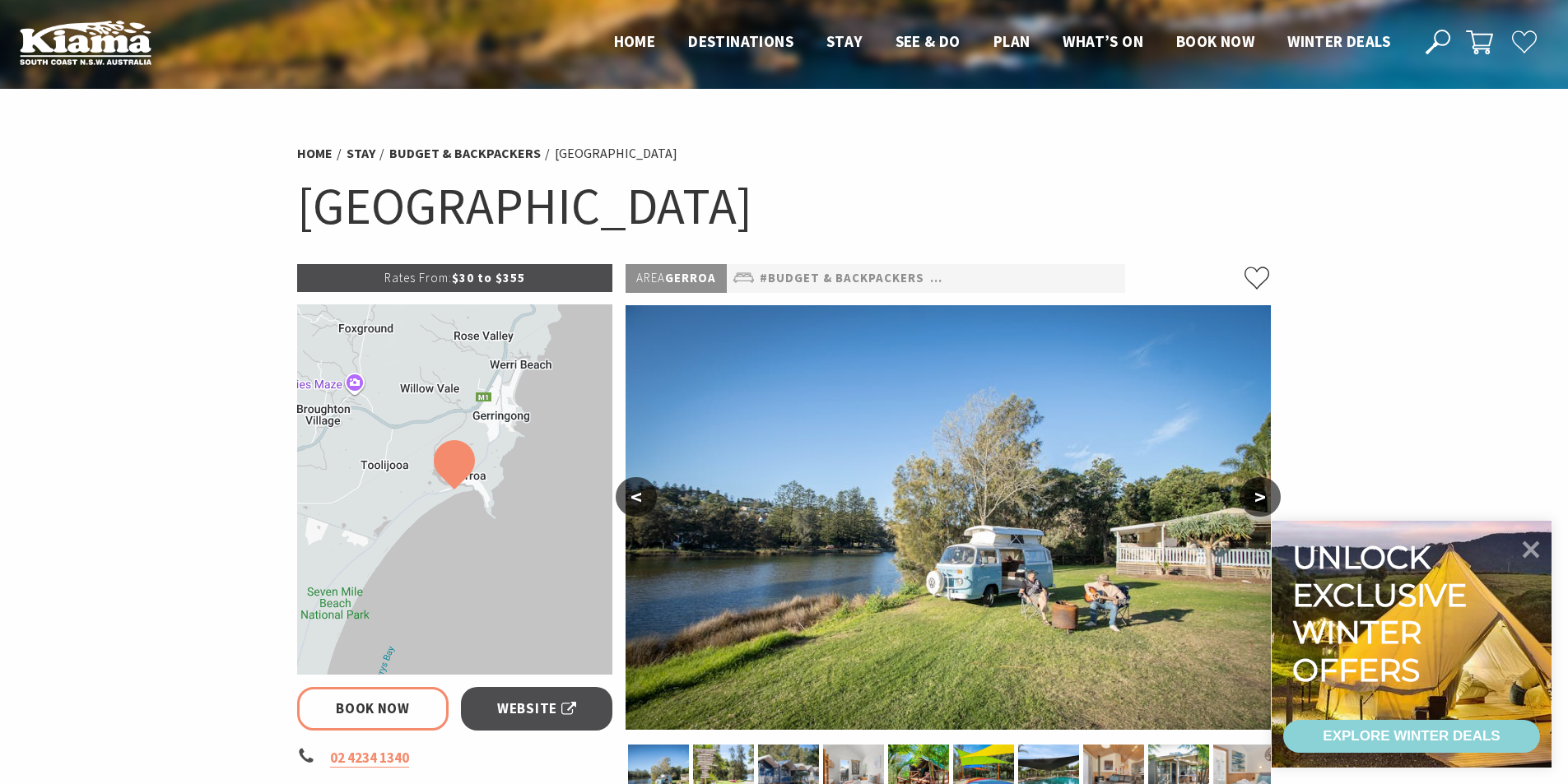
select select "2"
select select "3"
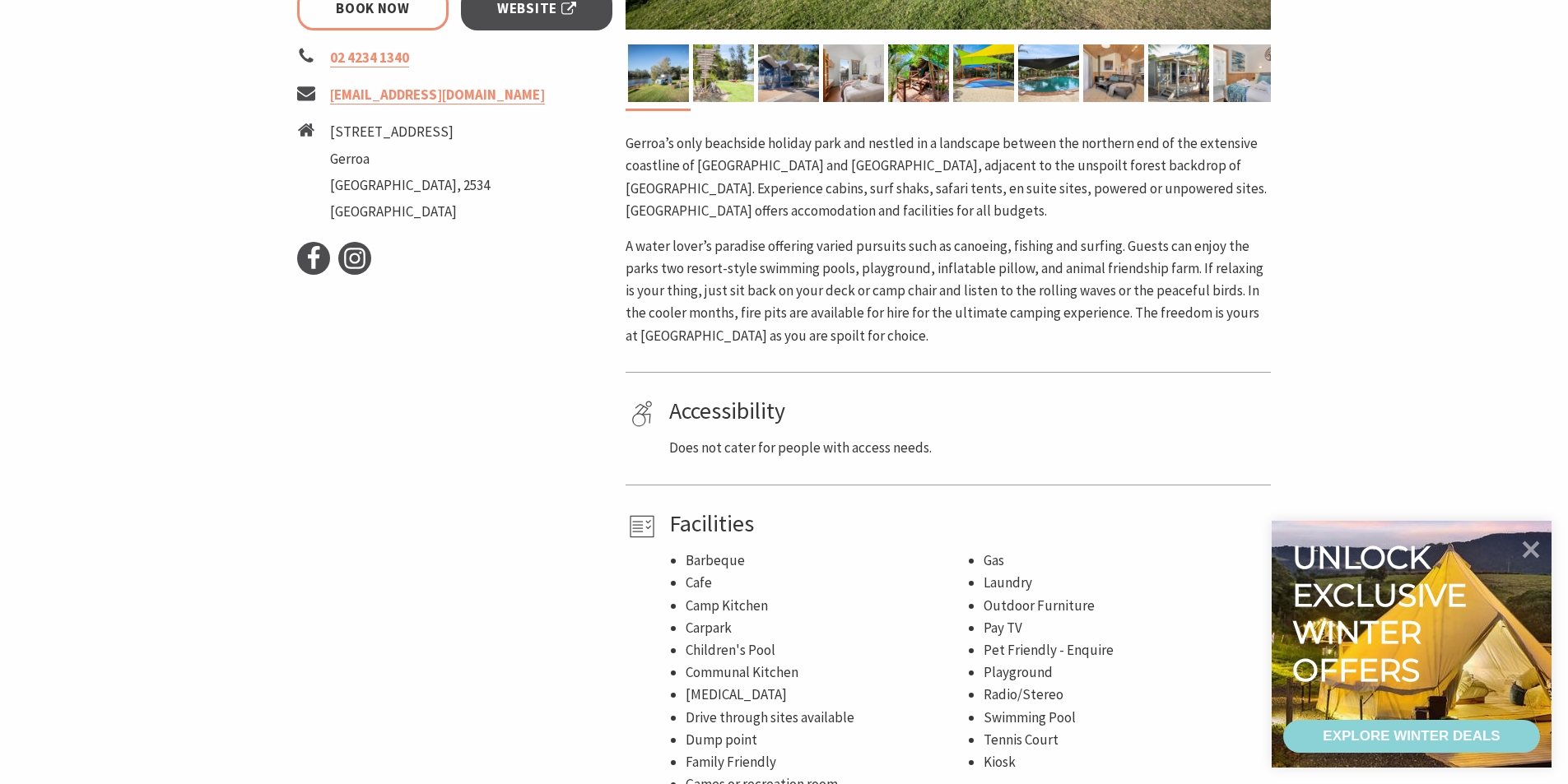
scroll to position [659, 0]
